Goal: Transaction & Acquisition: Purchase product/service

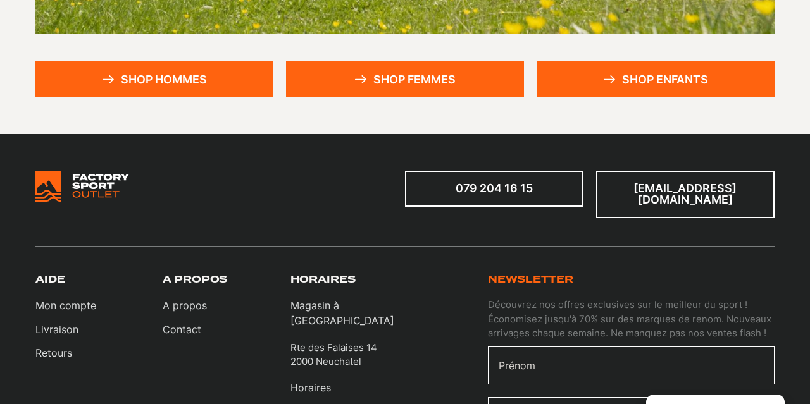
scroll to position [452, 0]
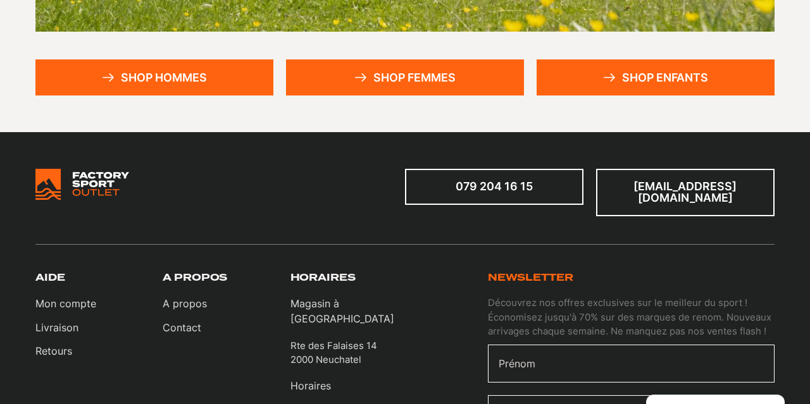
click at [490, 72] on link "Shop femmes" at bounding box center [405, 77] width 238 height 36
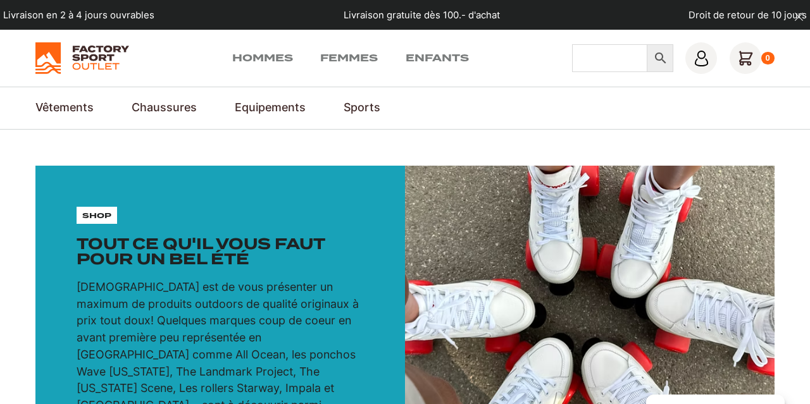
click at [611, 56] on input "Chercher" at bounding box center [609, 58] width 75 height 28
type input "v"
type input "brooks"
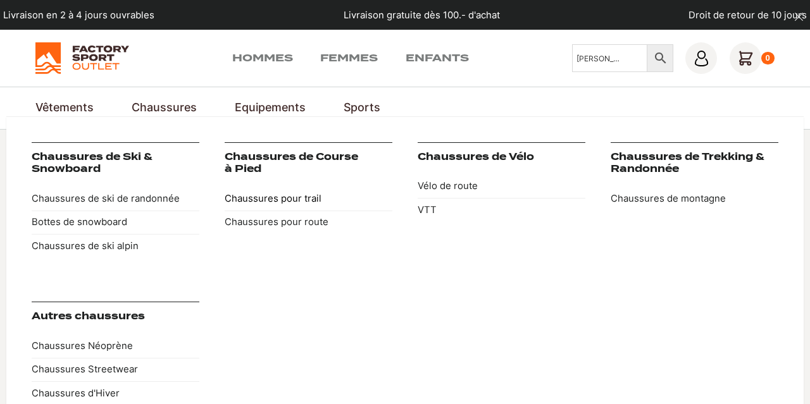
click at [296, 199] on link "Chaussures pour trail" at bounding box center [309, 198] width 168 height 23
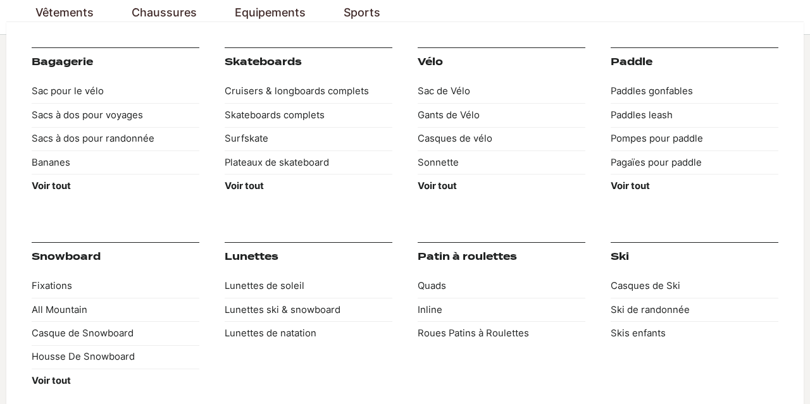
scroll to position [79, 0]
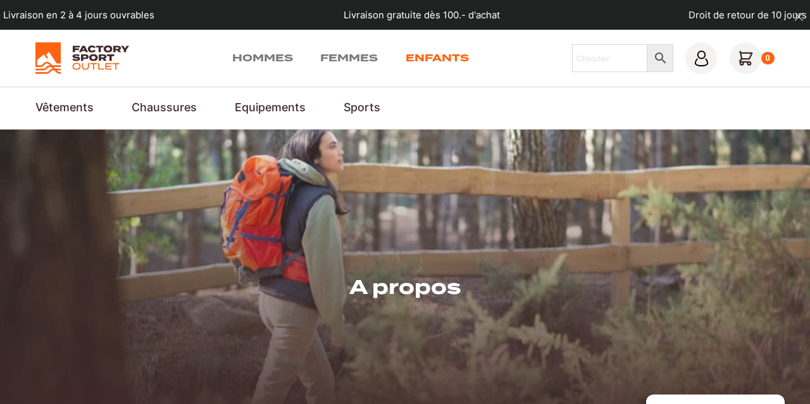
click at [460, 60] on link "Enfants" at bounding box center [437, 58] width 63 height 15
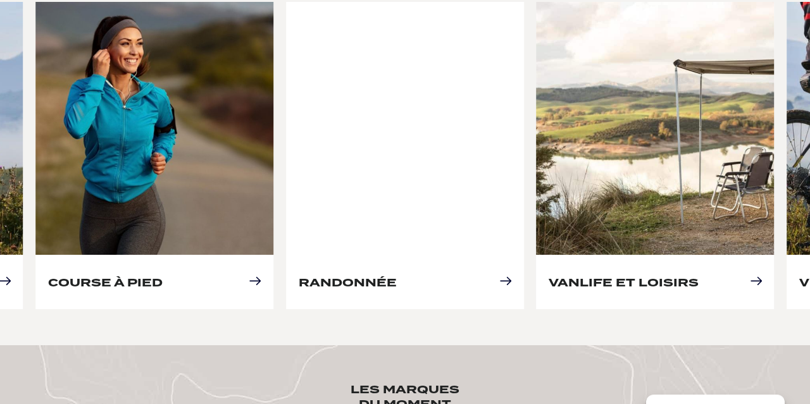
scroll to position [616, 0]
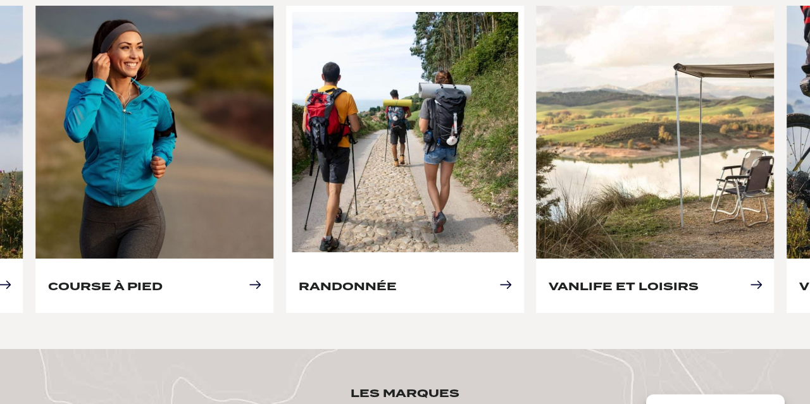
click at [397, 280] on link "Randonnée" at bounding box center [348, 286] width 98 height 13
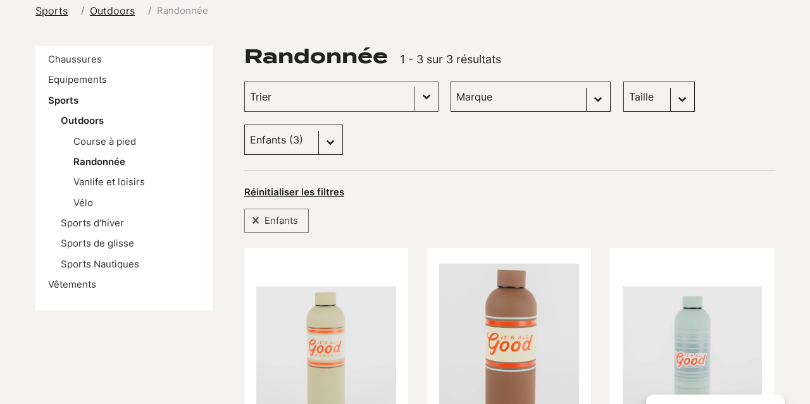
scroll to position [162, 0]
click at [623, 82] on select "Taille S (0) M (0) L (0) XL (0) 43 (0) 45.5 (0) 37.5 (0) 40.5 (0) 41 (0) 42 (0)…" at bounding box center [659, 97] width 72 height 30
click at [118, 137] on link "Course à pied" at bounding box center [104, 142] width 63 height 11
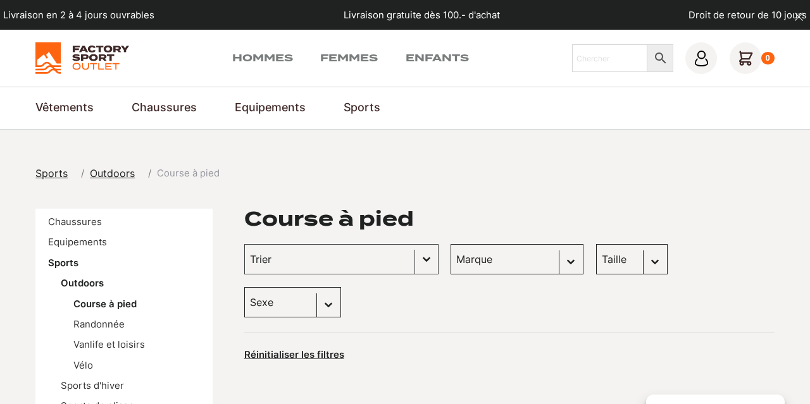
scroll to position [147, 0]
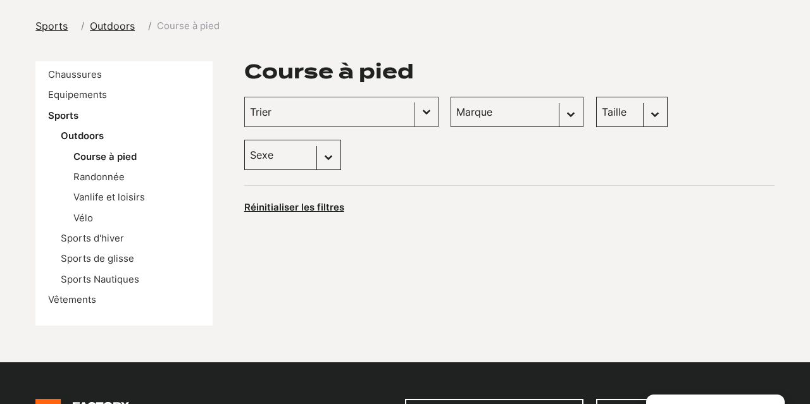
click at [596, 97] on select "Taille 40.5 (0) 36 (0) 36.5 (0) 37.5 (0) 38 (0) 38.5 (0) 39 (0) 40 (0) 41 (0) 4…" at bounding box center [632, 112] width 72 height 30
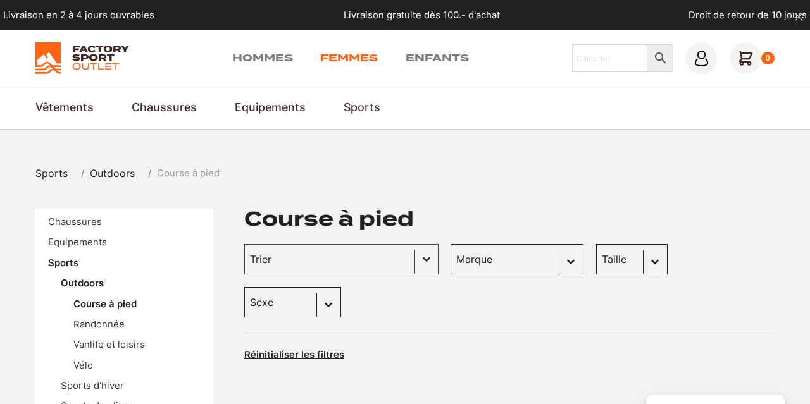
click at [350, 63] on link "Femmes" at bounding box center [349, 58] width 58 height 15
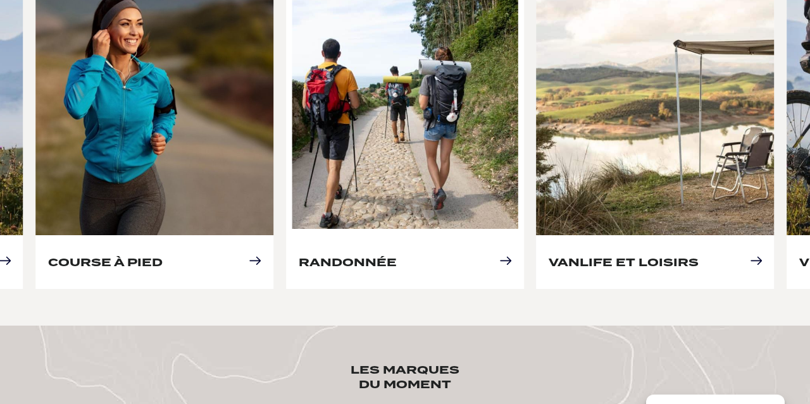
scroll to position [690, 0]
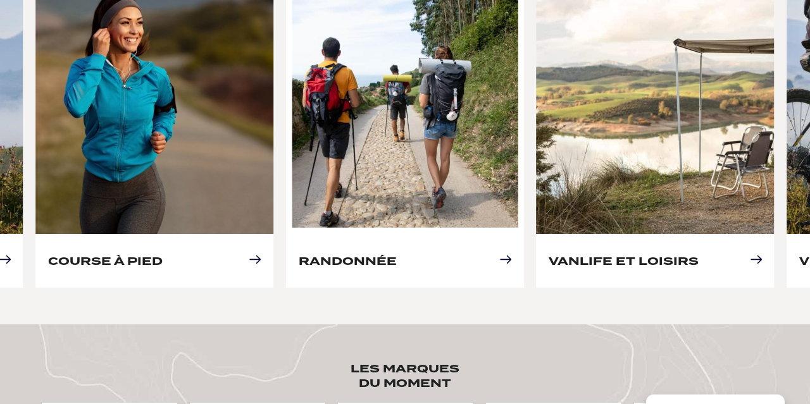
click at [358, 254] on link "Randonnée" at bounding box center [348, 260] width 98 height 13
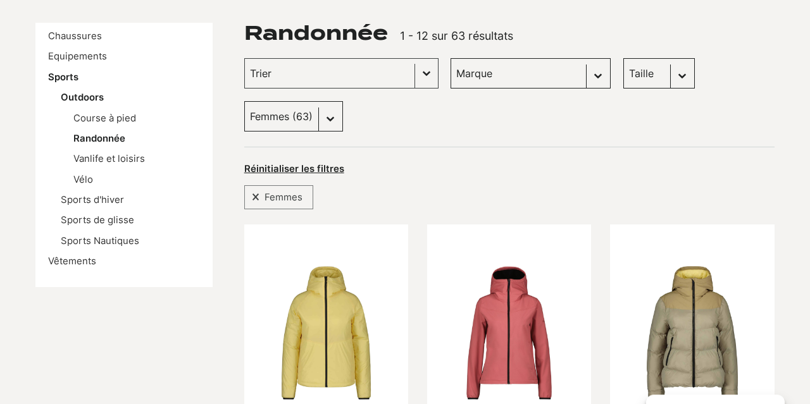
scroll to position [187, 0]
click at [623, 58] on select "Taille S (10) M (10) L (2) XL (3) 43 (1) 45.5 (0) 37.5 (2) 40.5 (0) 41 (0) 42 (…" at bounding box center [659, 73] width 72 height 30
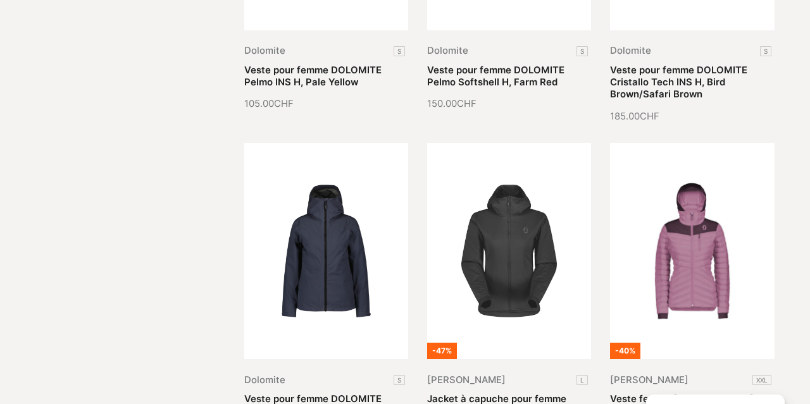
scroll to position [613, 0]
